Goal: Download file/media

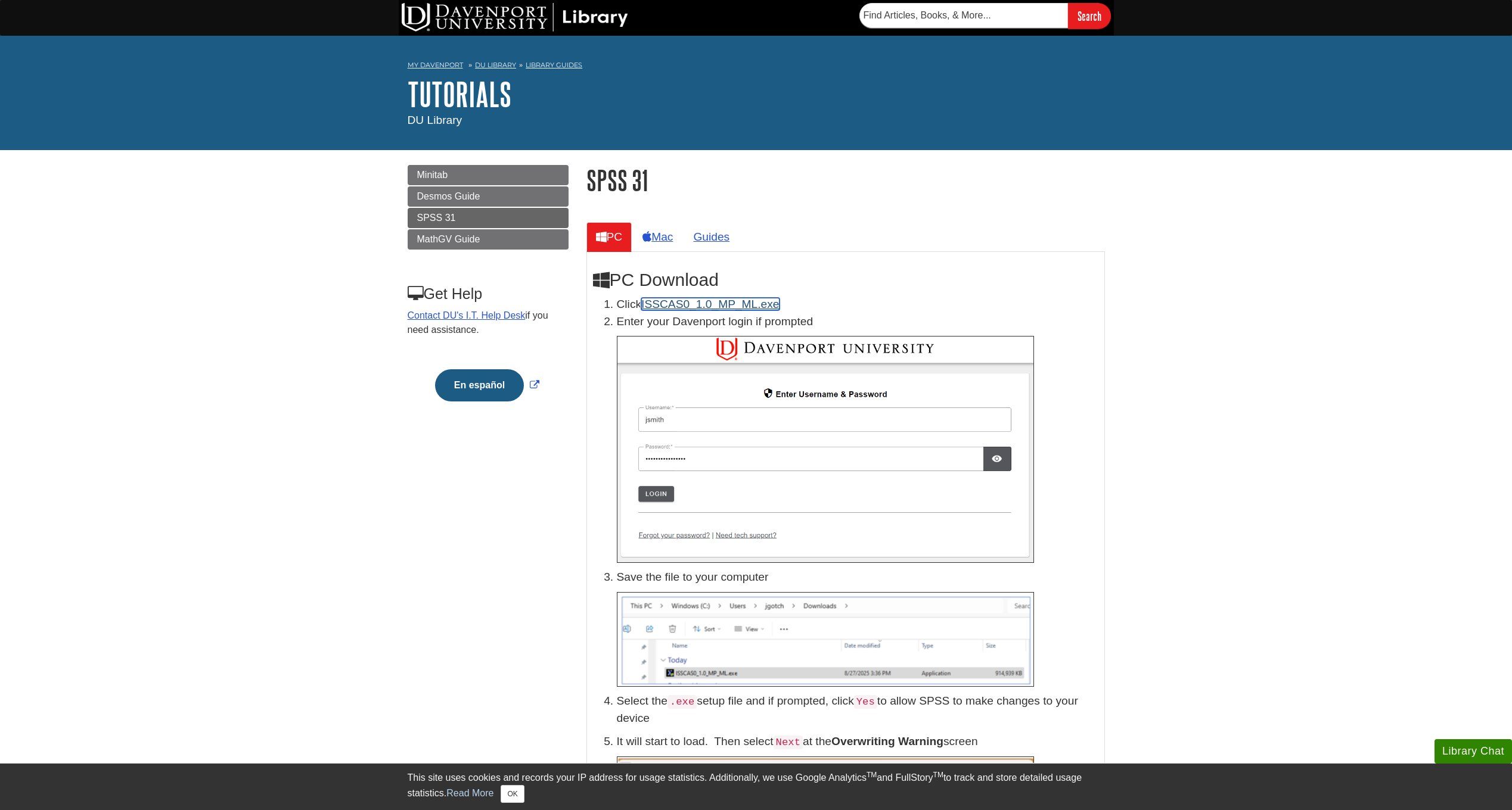
click at [712, 305] on link "ISSCAS0_1.0_MP_ML.exe" at bounding box center [709, 304] width 137 height 13
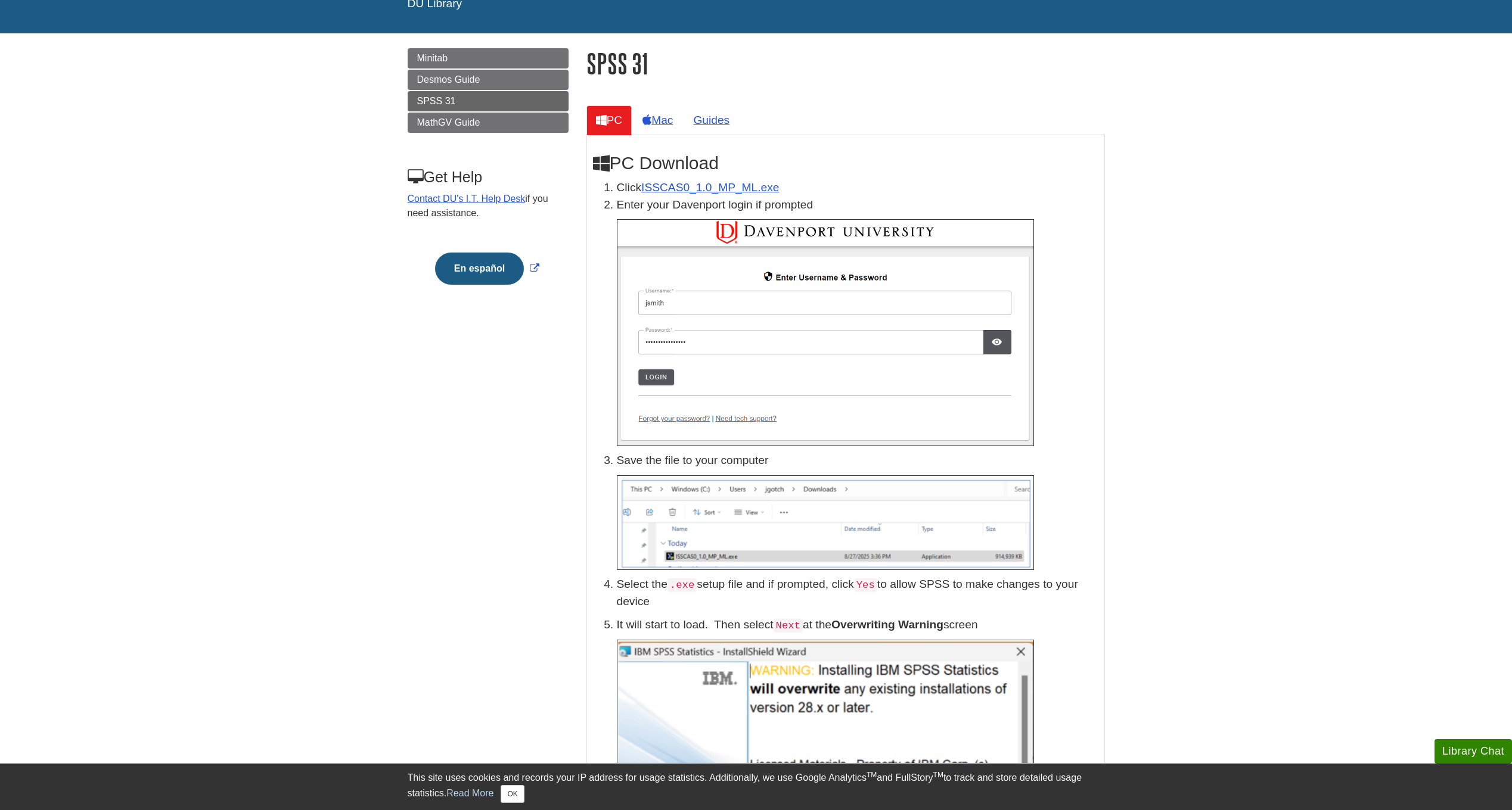
scroll to position [119, 0]
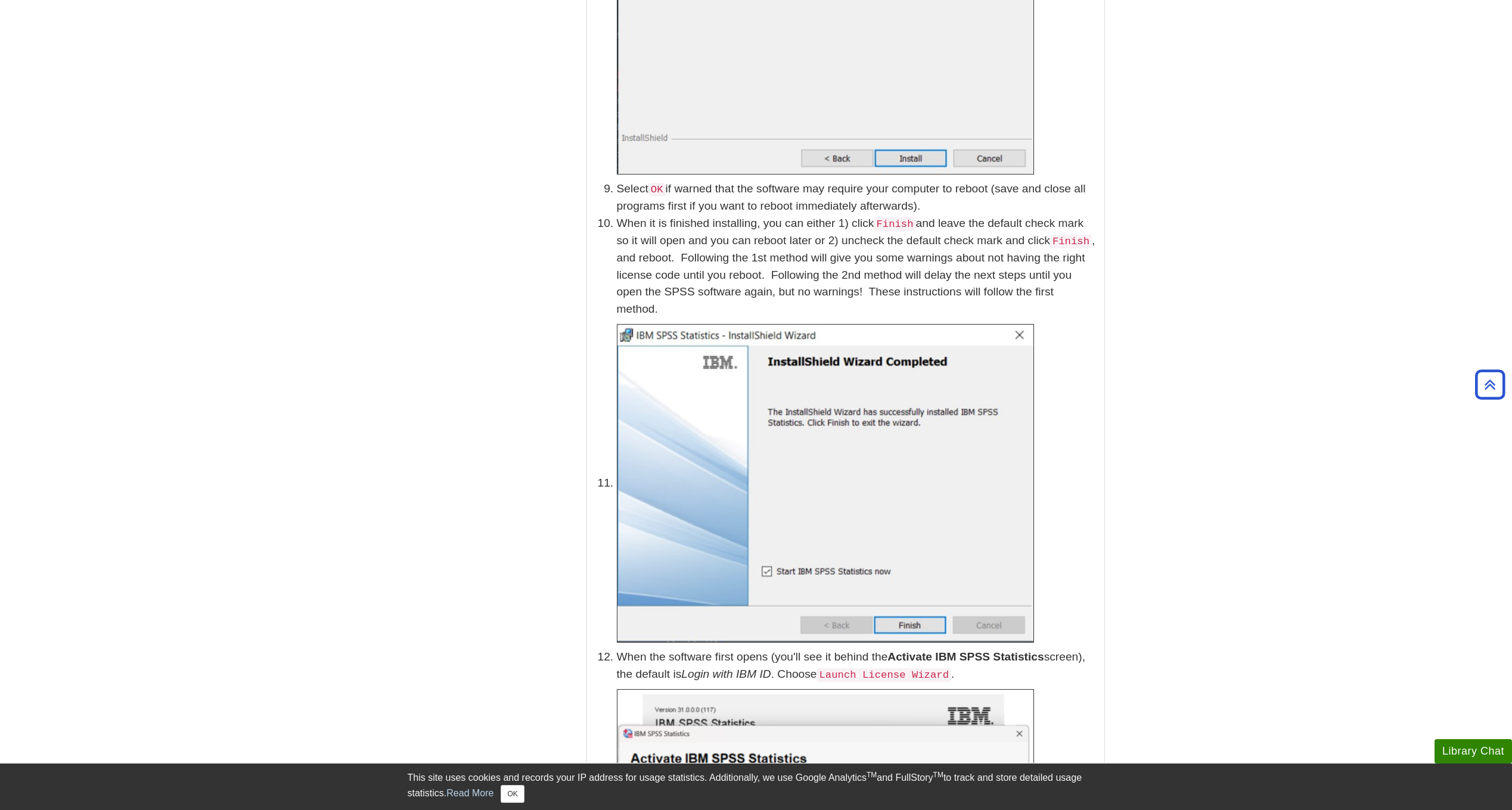
scroll to position [1966, 0]
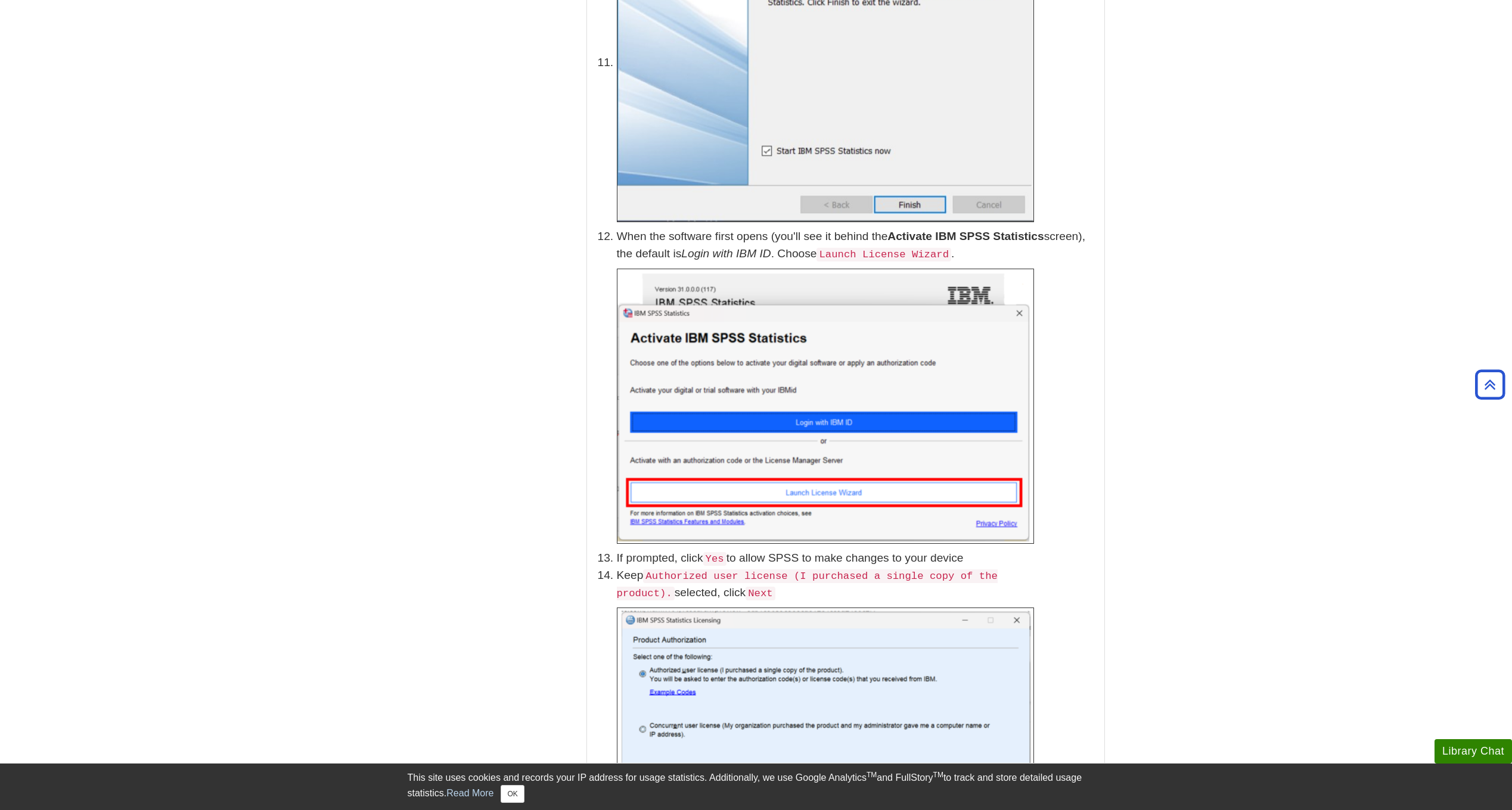
scroll to position [2383, 0]
click at [418, 556] on div "Menu Minitab Desmos Guide SPSS 31 MathGV Guide Get Help Contact DU's I.T. Help …" at bounding box center [756, 817] width 715 height 6099
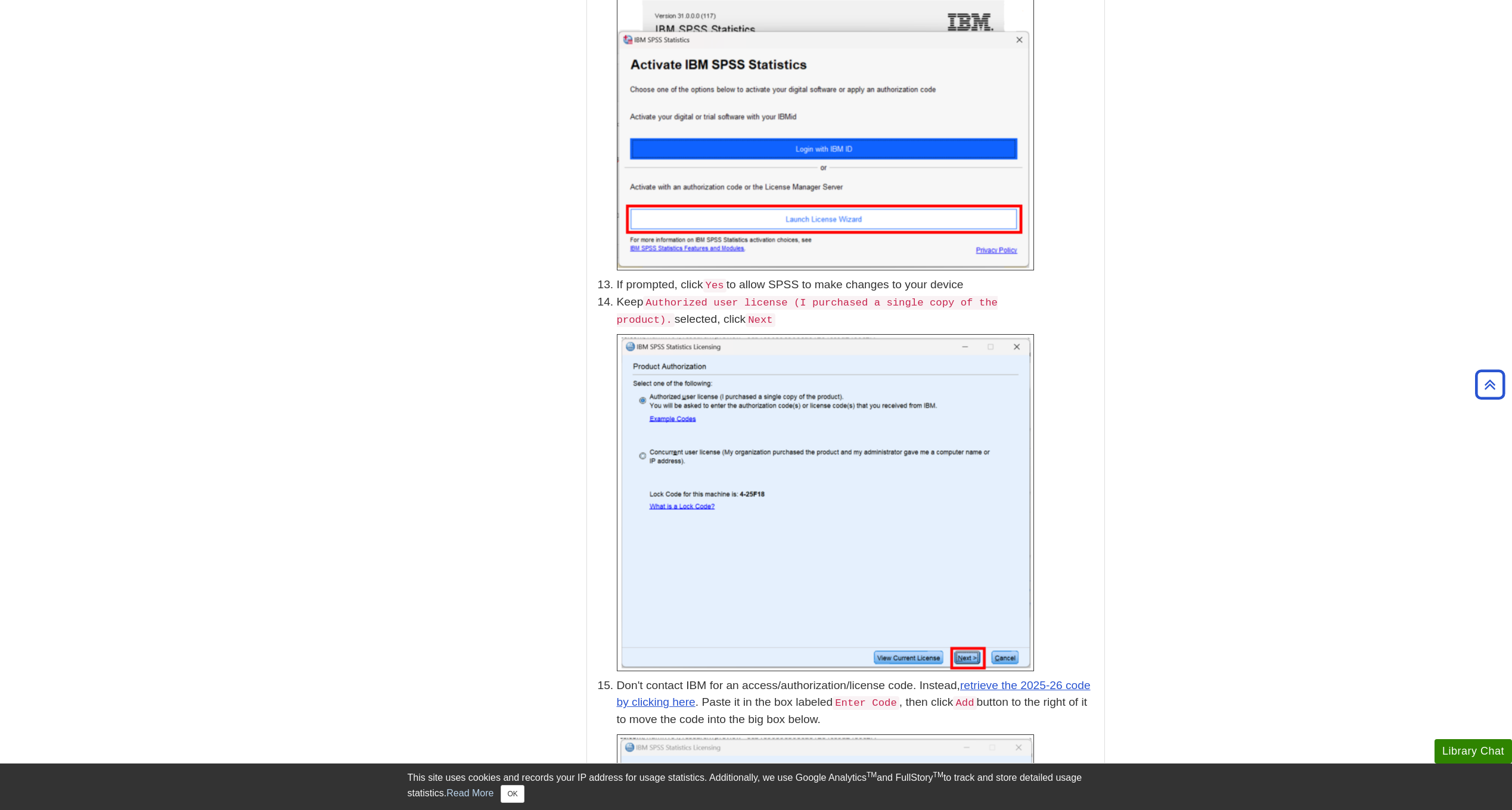
scroll to position [2680, 0]
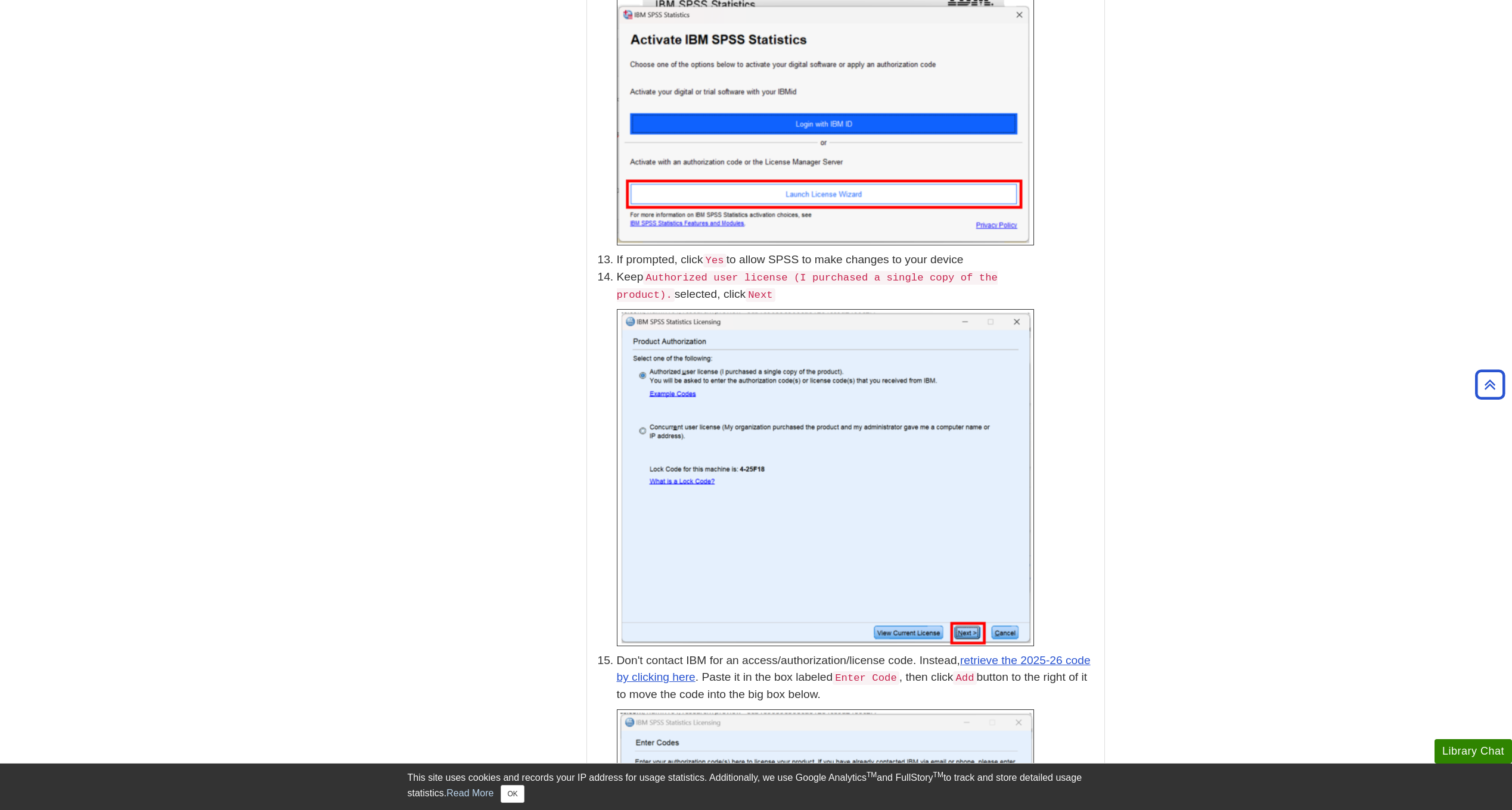
click at [429, 545] on div "Menu Minitab Desmos Guide SPSS 31 MathGV Guide Get Help Contact DU's I.T. Help …" at bounding box center [756, 519] width 715 height 6099
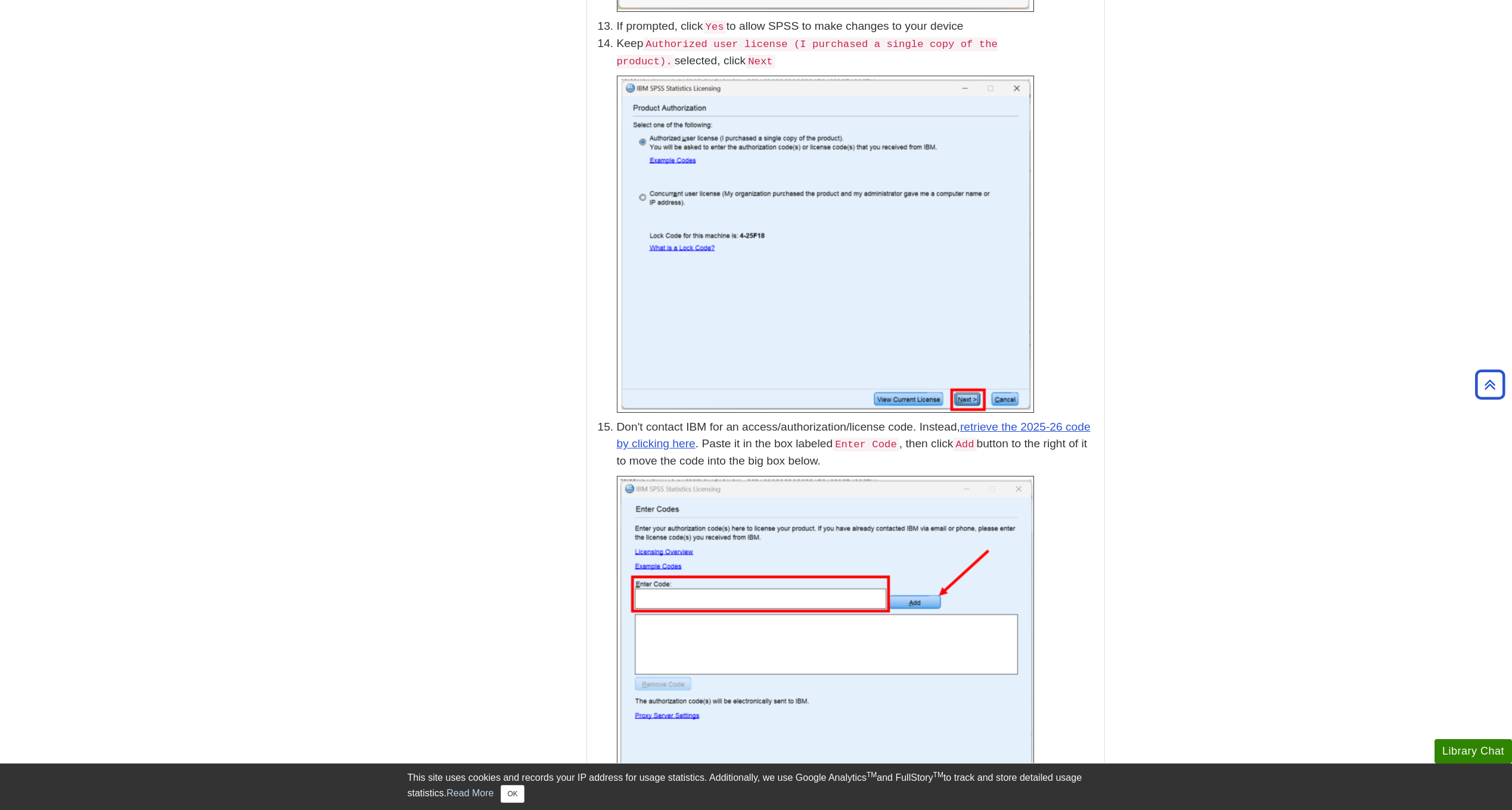
scroll to position [2919, 0]
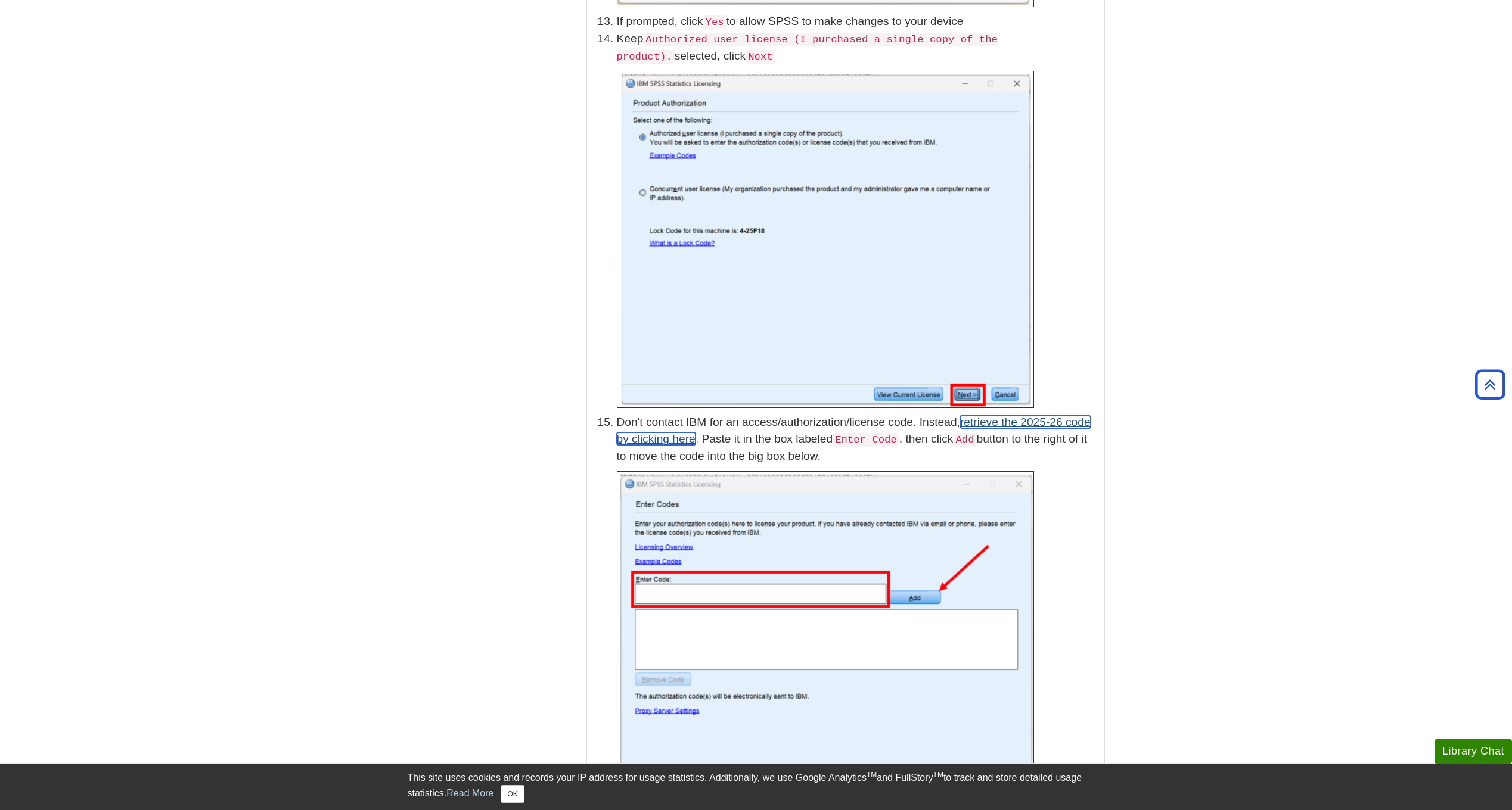
click at [642, 426] on link "retrieve the 2025-26 code by clicking here" at bounding box center [854, 431] width 474 height 30
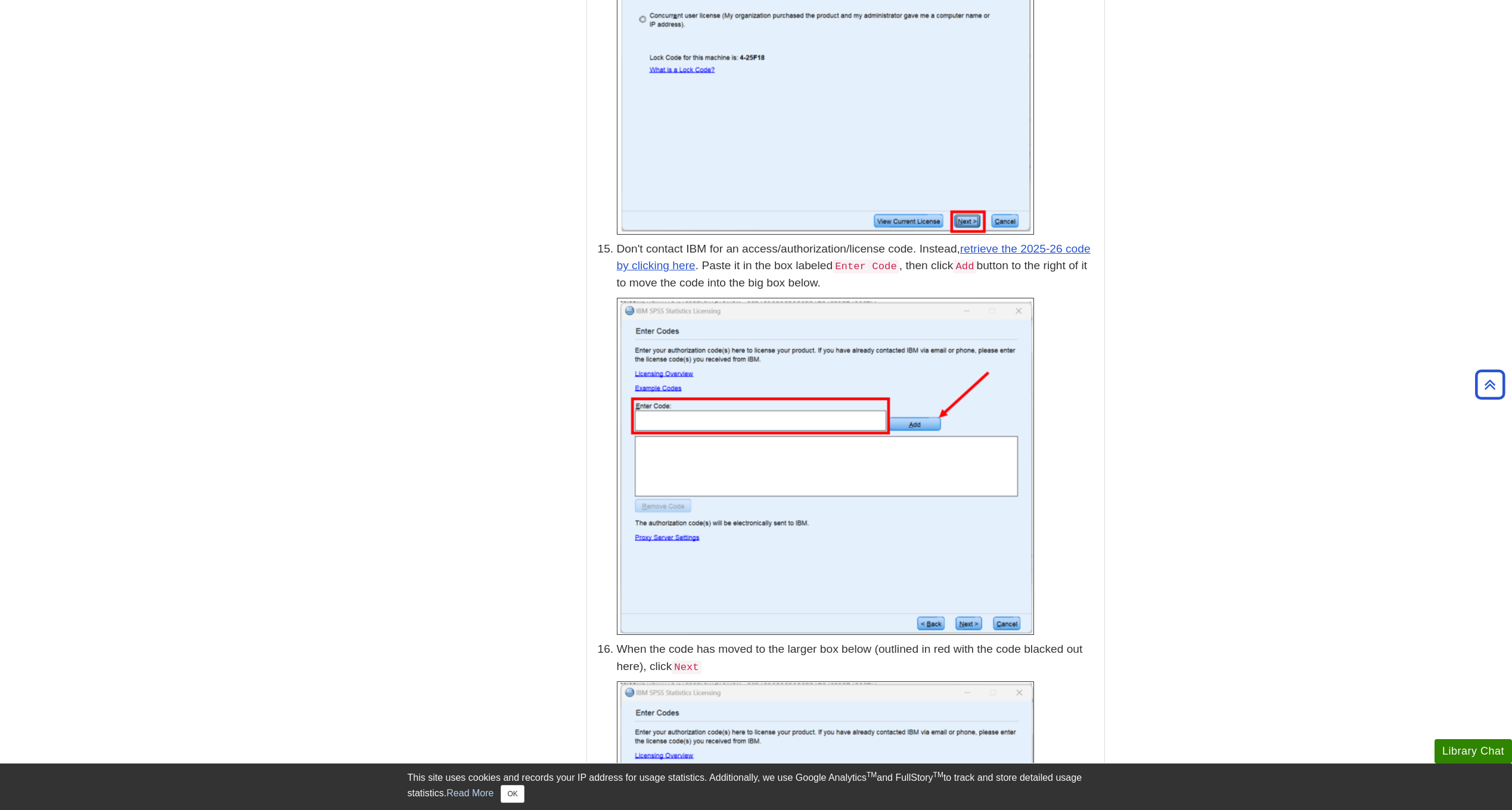
scroll to position [3097, 0]
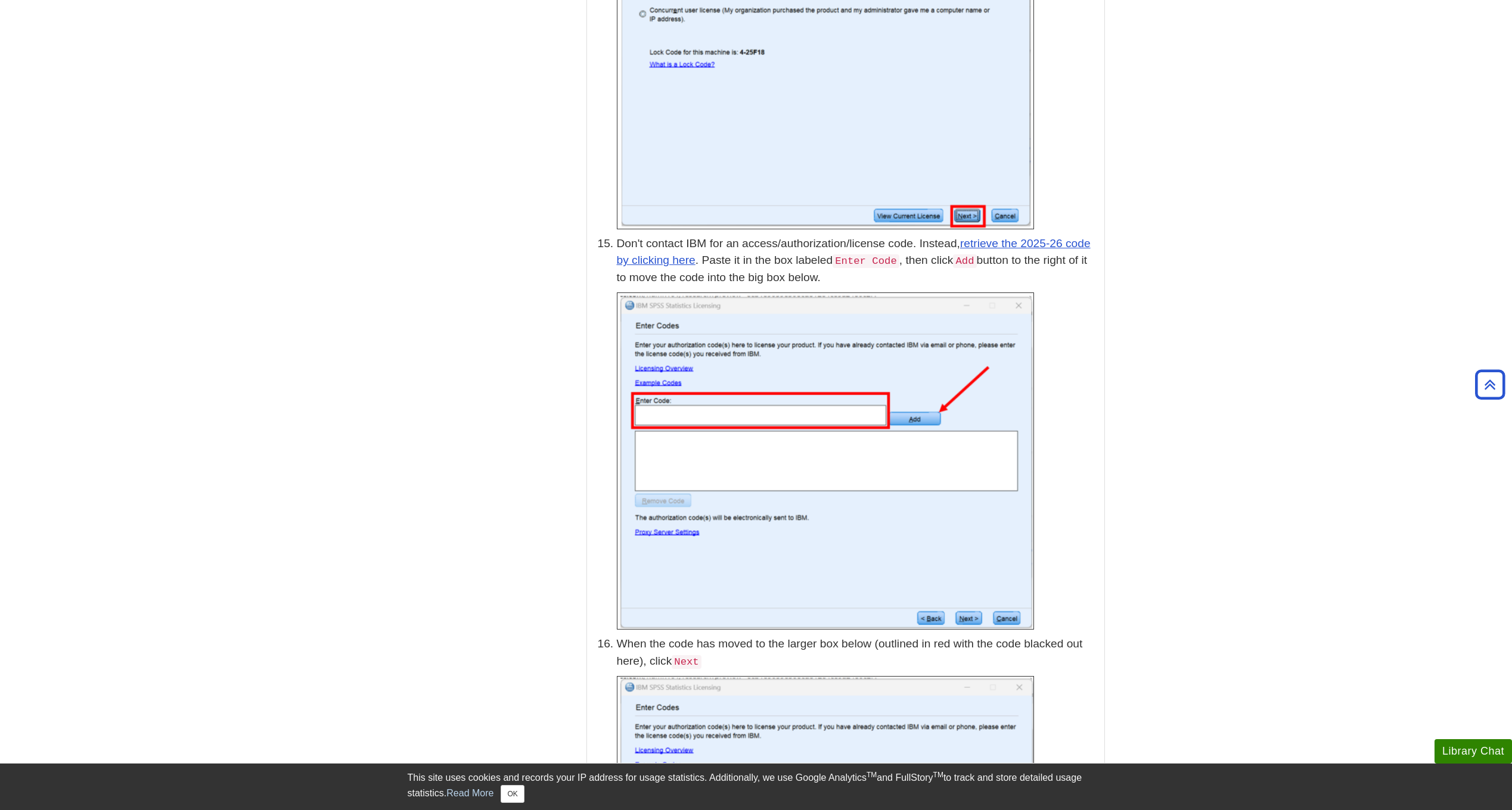
click at [283, 427] on body "Library Chat This site uses cookies and records your IP address for usage stati…" at bounding box center [756, 186] width 1512 height 6567
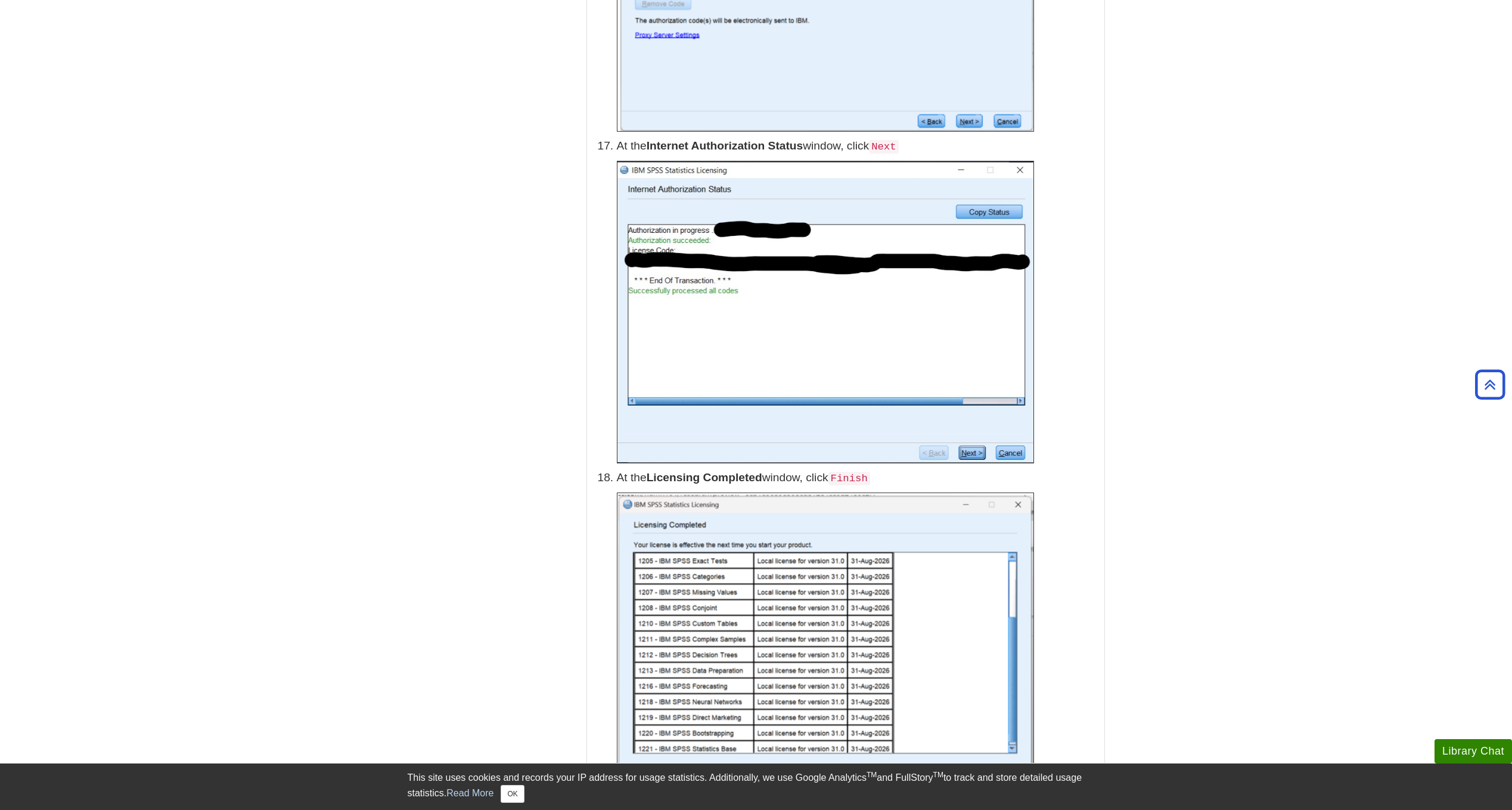
scroll to position [3991, 0]
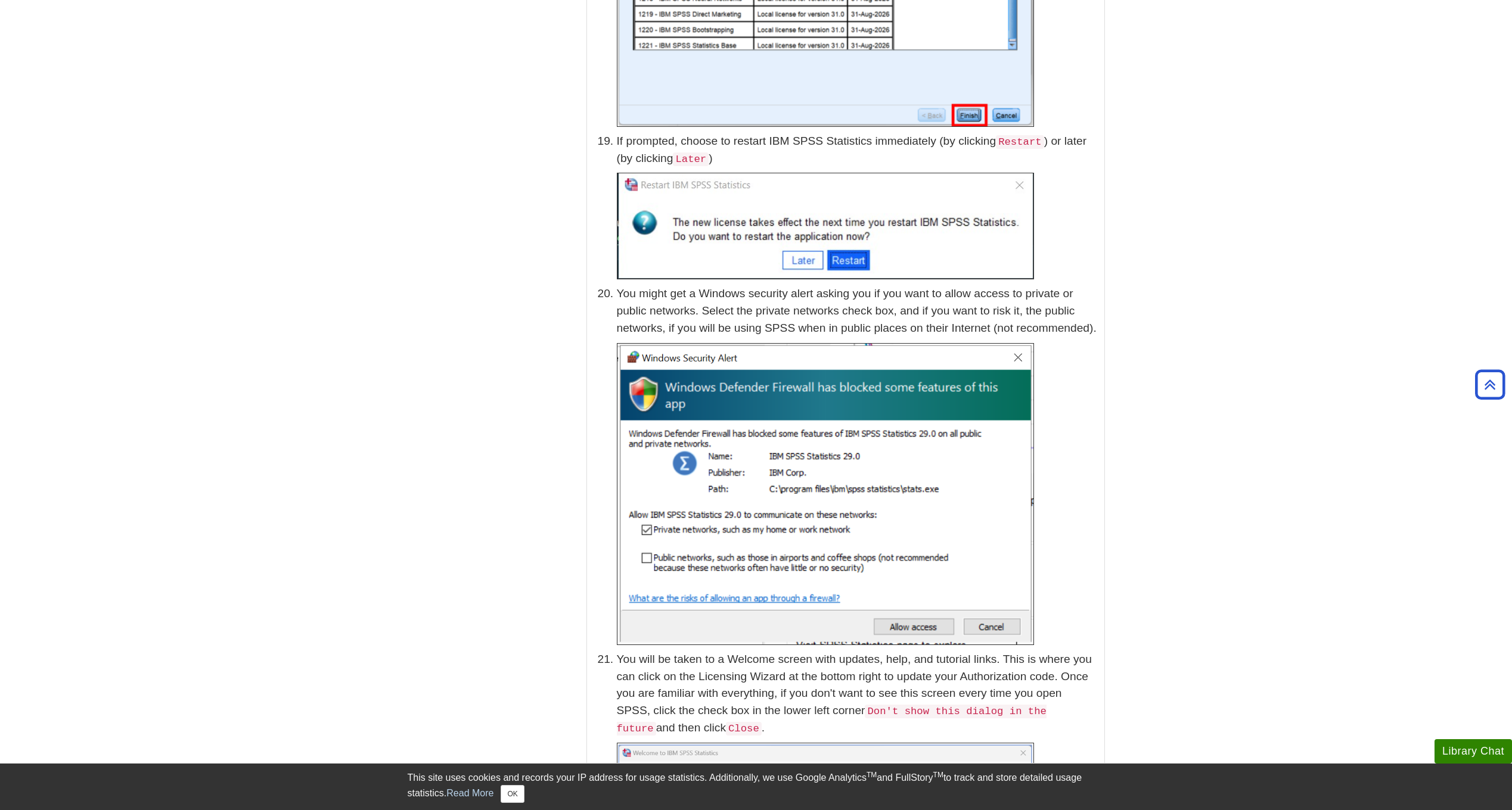
scroll to position [4666, 0]
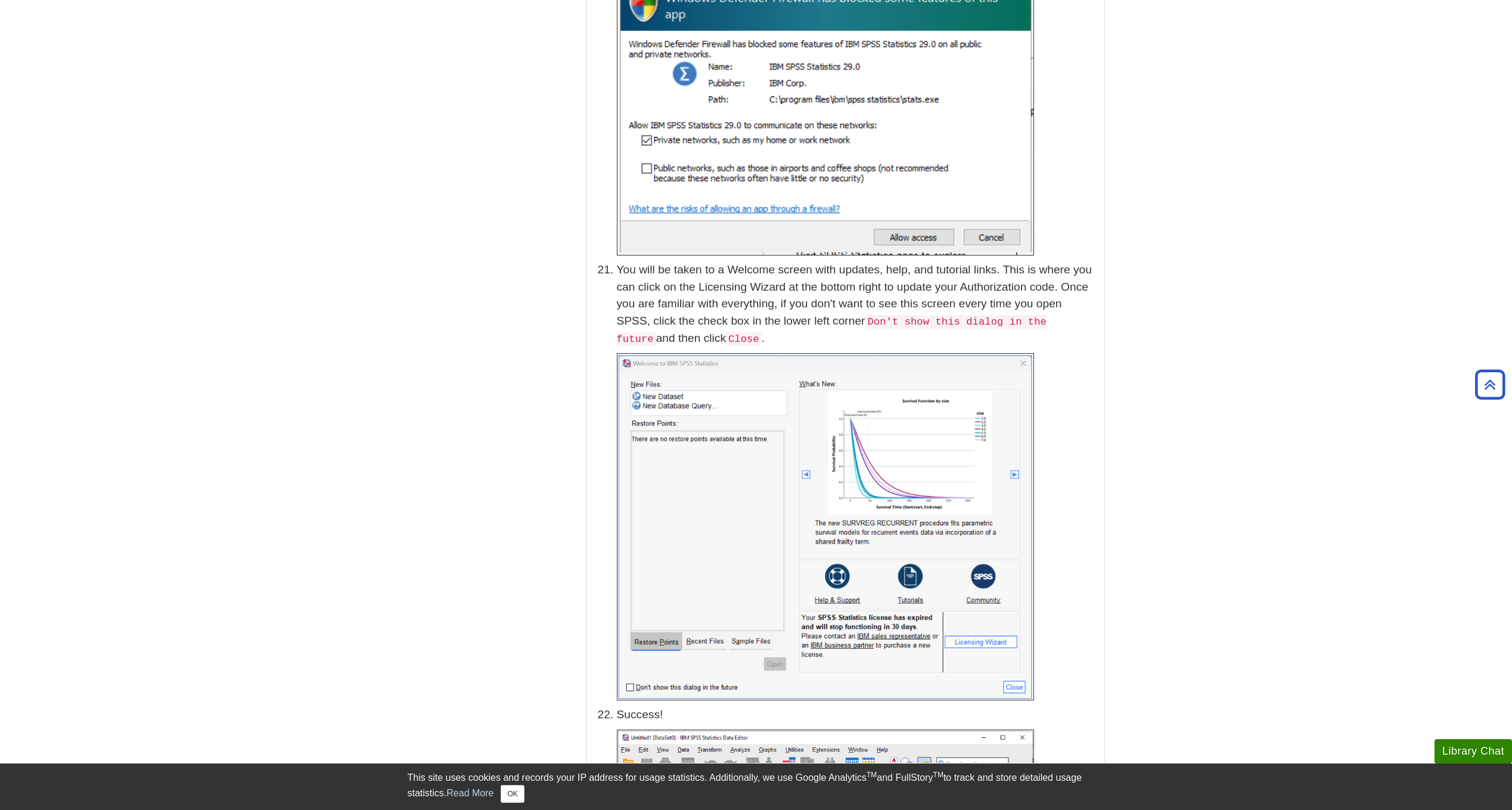
scroll to position [5083, 0]
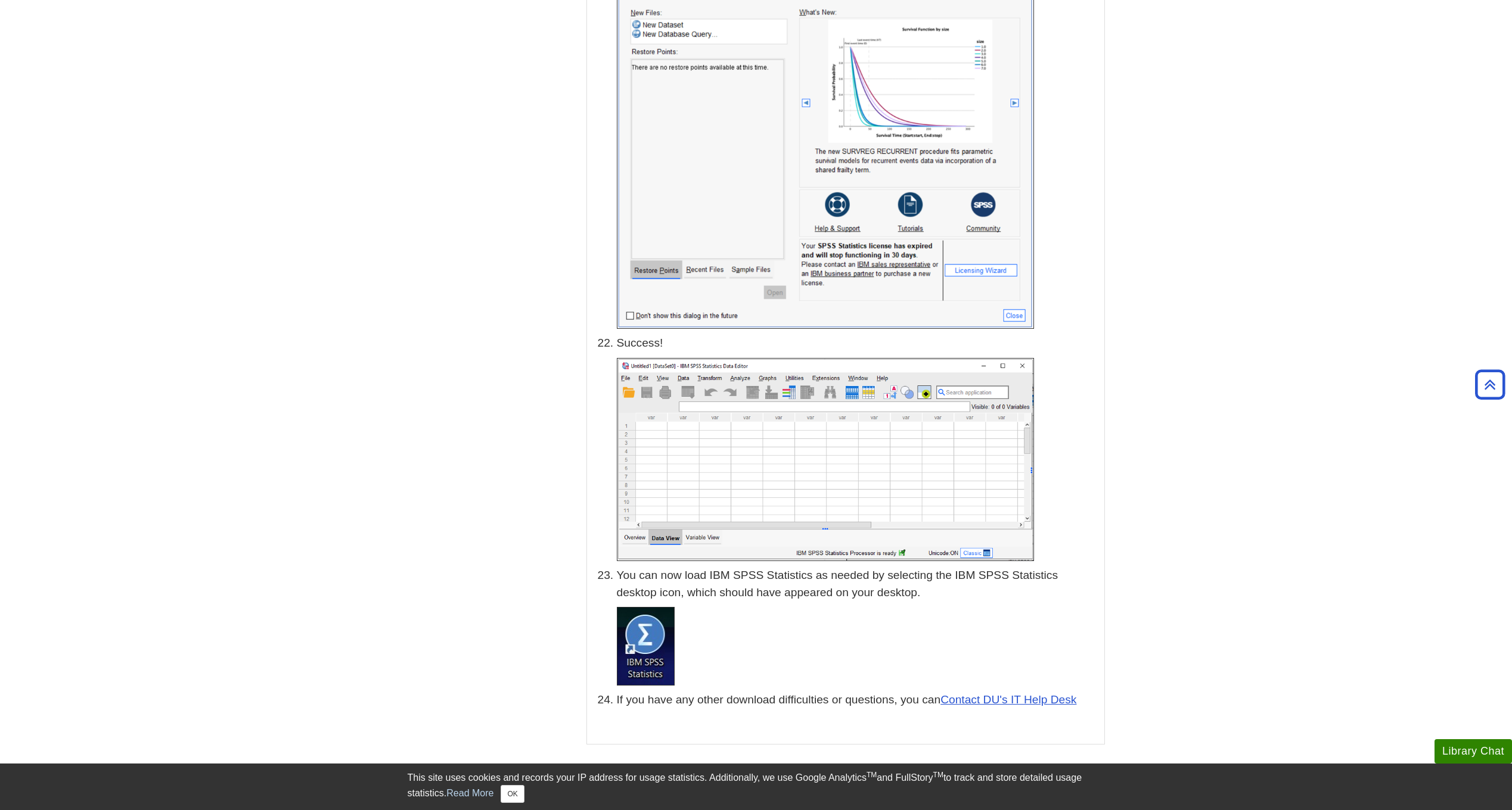
scroll to position [5441, 0]
